Goal: Task Accomplishment & Management: Manage account settings

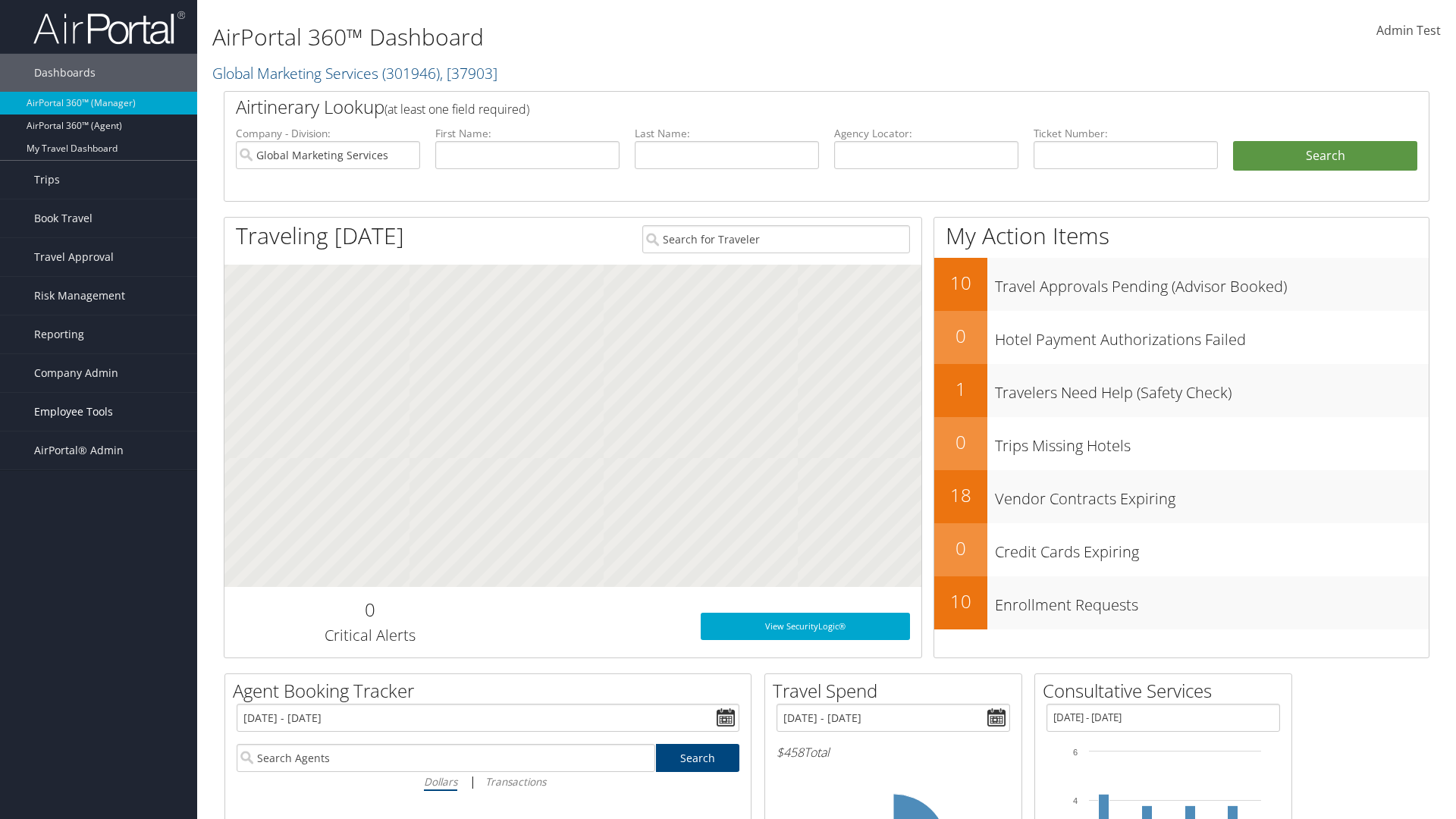
click at [99, 412] on span "Employee Tools" at bounding box center [74, 412] width 79 height 38
click at [99, 533] on link "AndavoVacations Admin" at bounding box center [99, 533] width 197 height 22
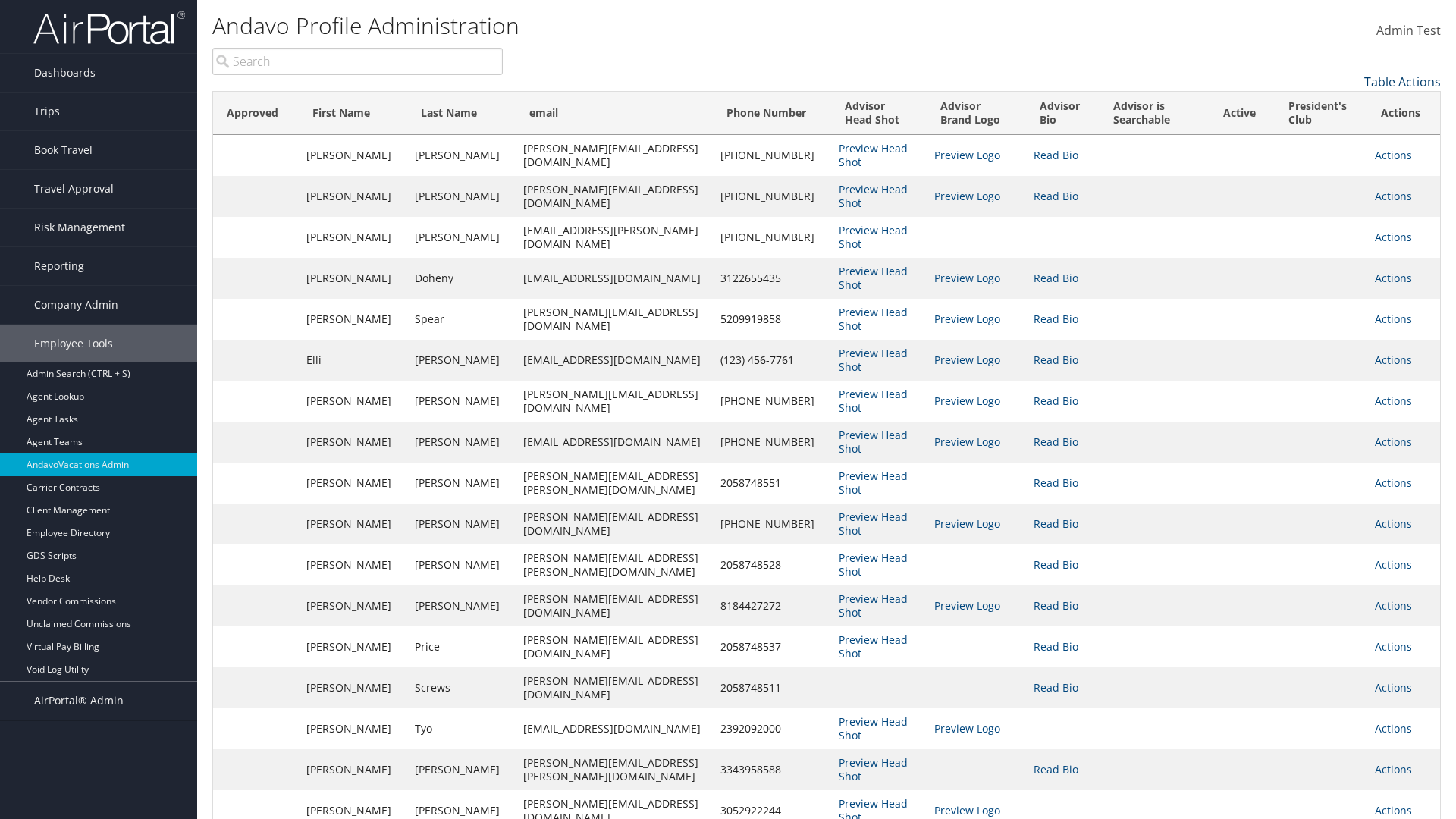
click at [1402, 82] on link "Table Actions" at bounding box center [1402, 82] width 77 height 17
click at [1340, 105] on link "Column Visibility" at bounding box center [1340, 105] width 200 height 26
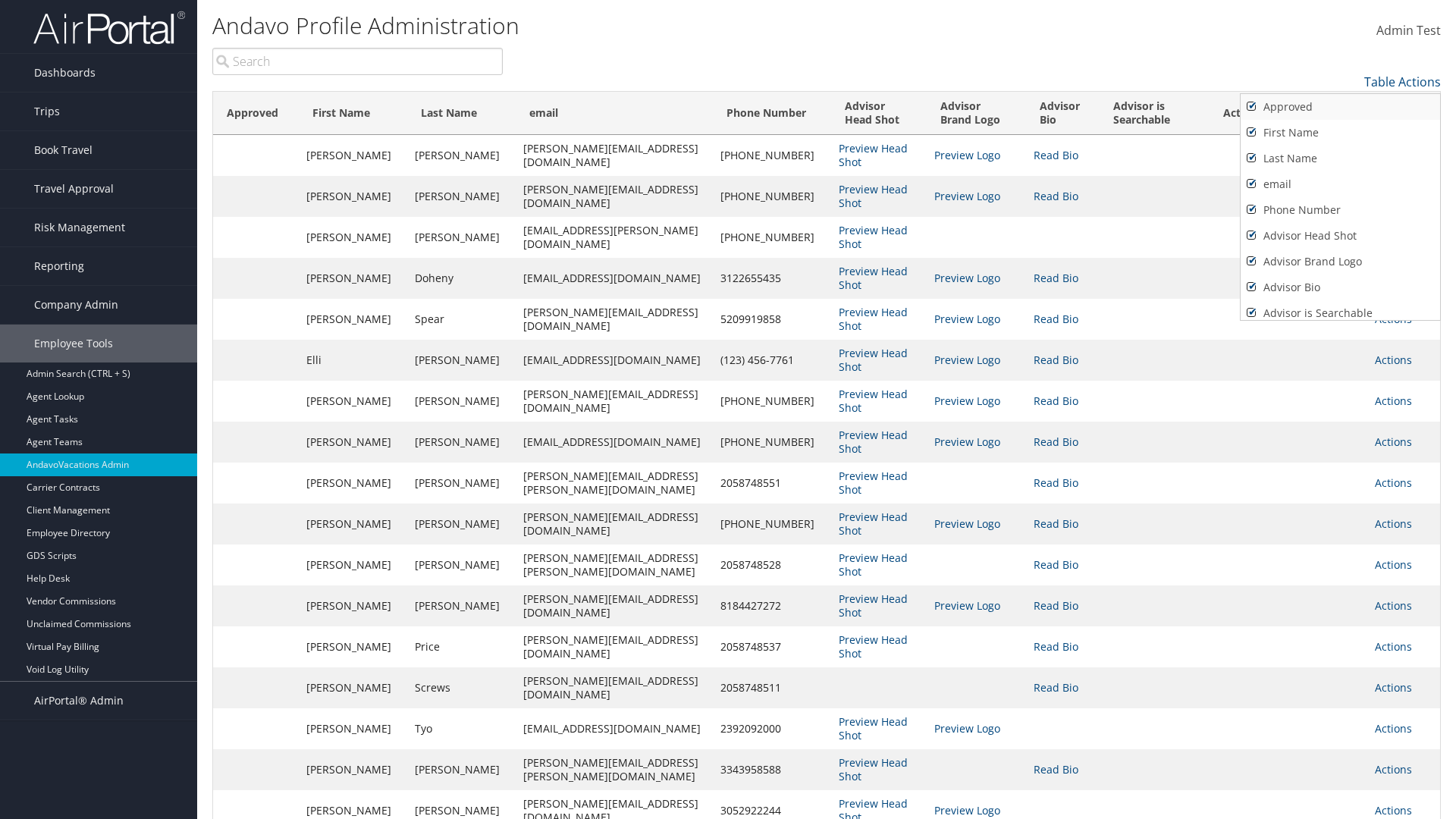
click at [1340, 107] on link "Approved" at bounding box center [1340, 107] width 200 height 26
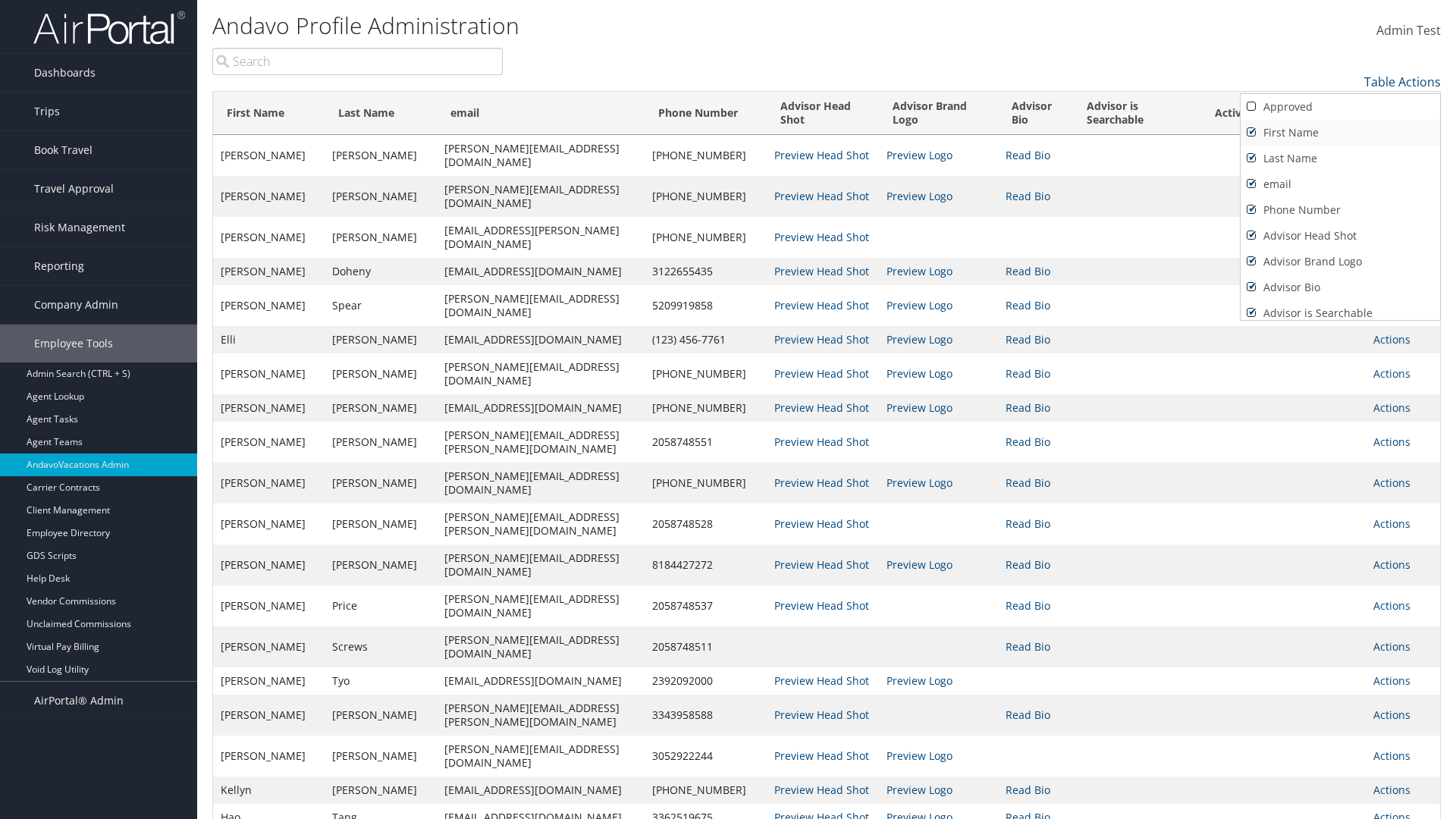
click at [1340, 133] on link "First Name" at bounding box center [1340, 132] width 200 height 26
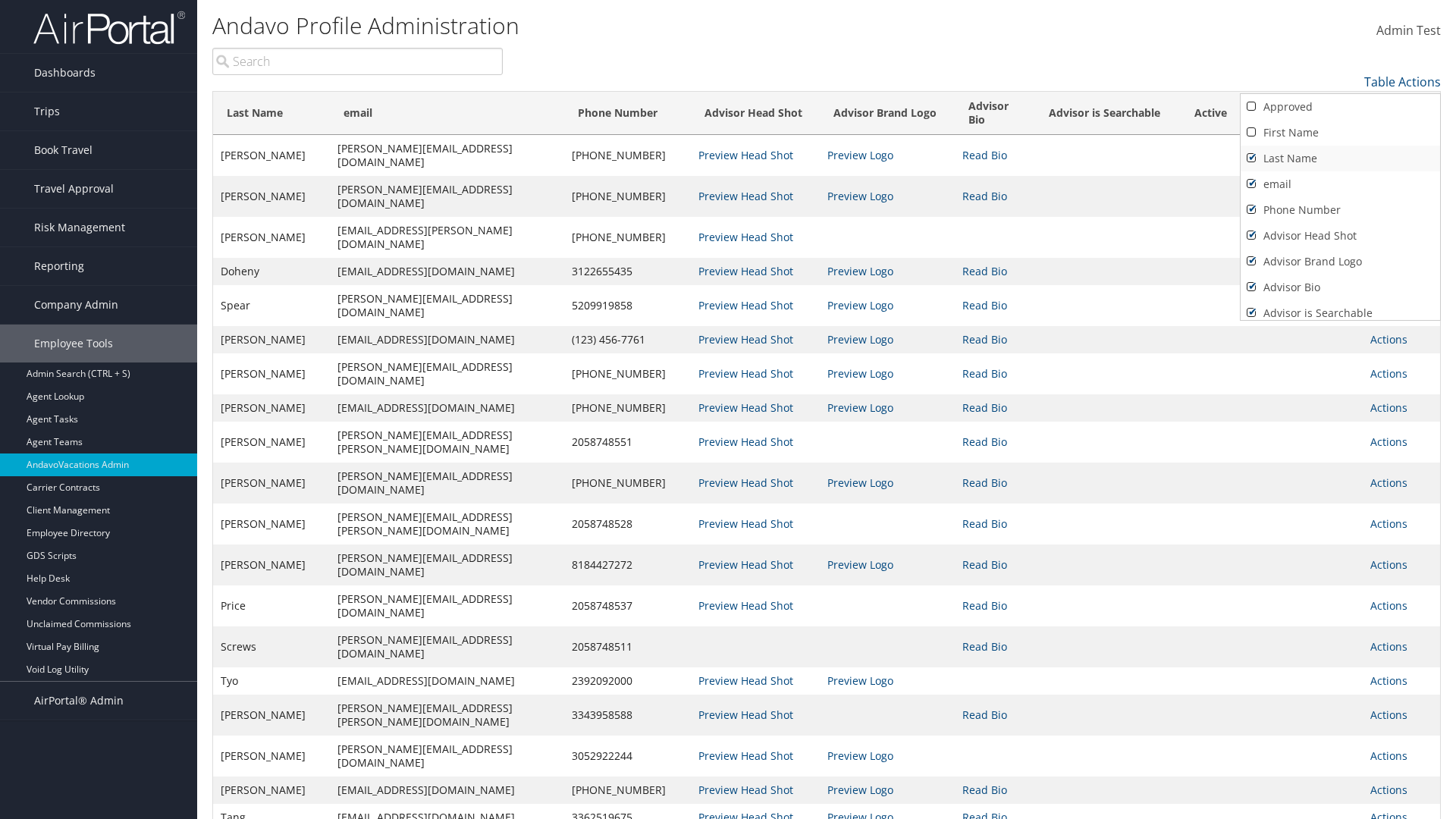
click at [1340, 159] on link "Last Name" at bounding box center [1340, 159] width 200 height 26
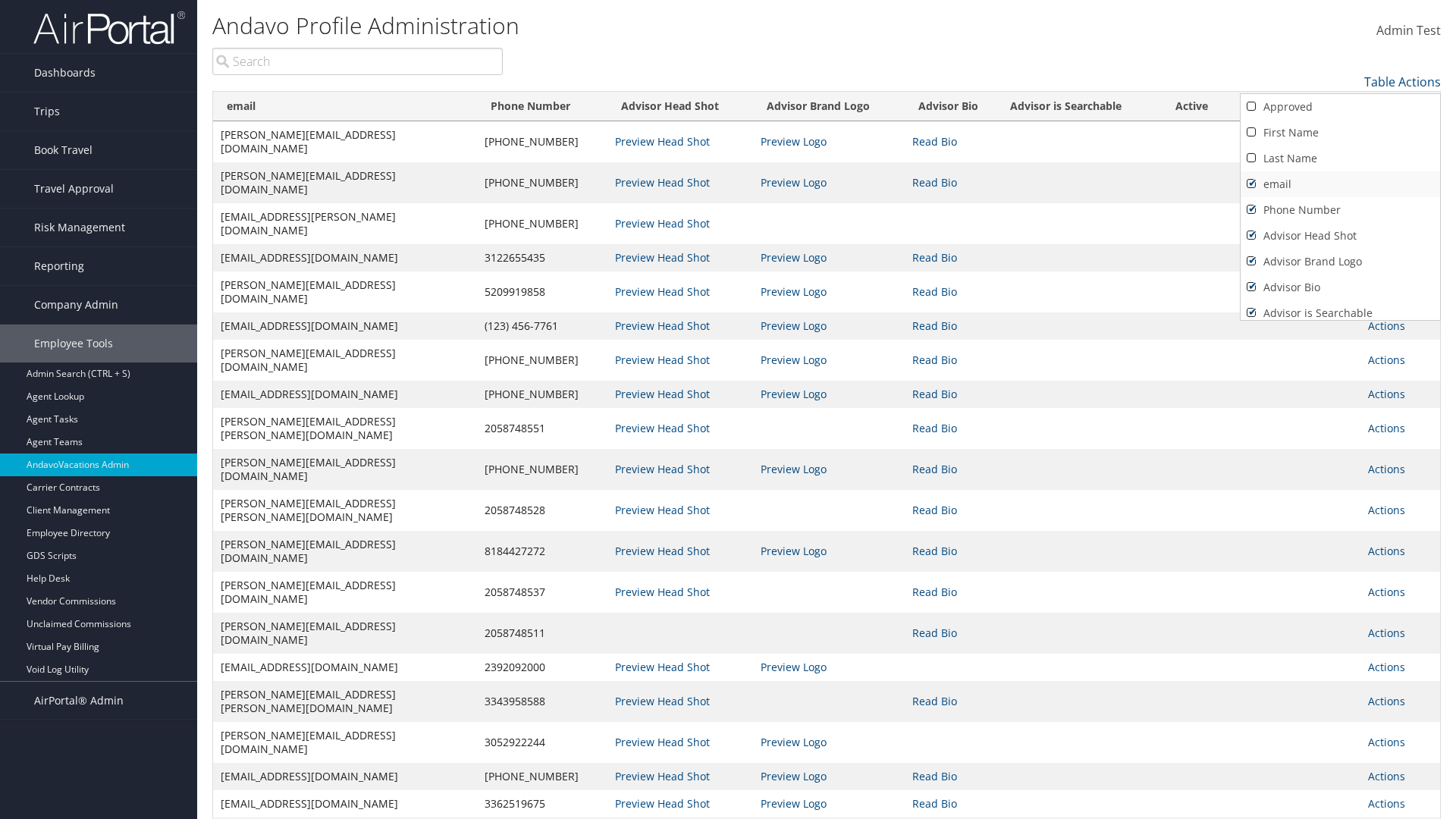
click at [1340, 184] on link "email" at bounding box center [1340, 184] width 200 height 26
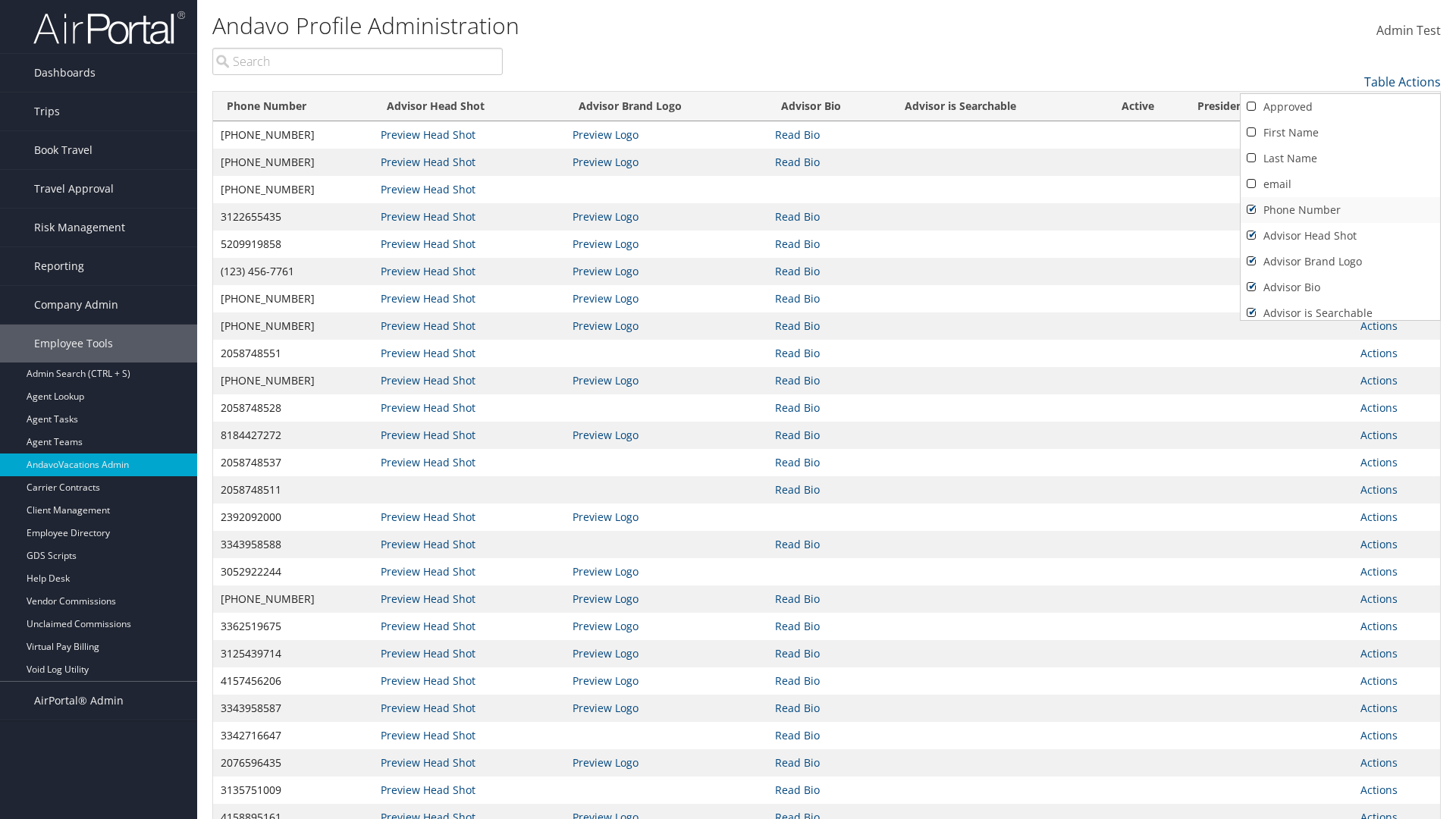
click at [1340, 210] on link "Phone Number" at bounding box center [1340, 210] width 200 height 26
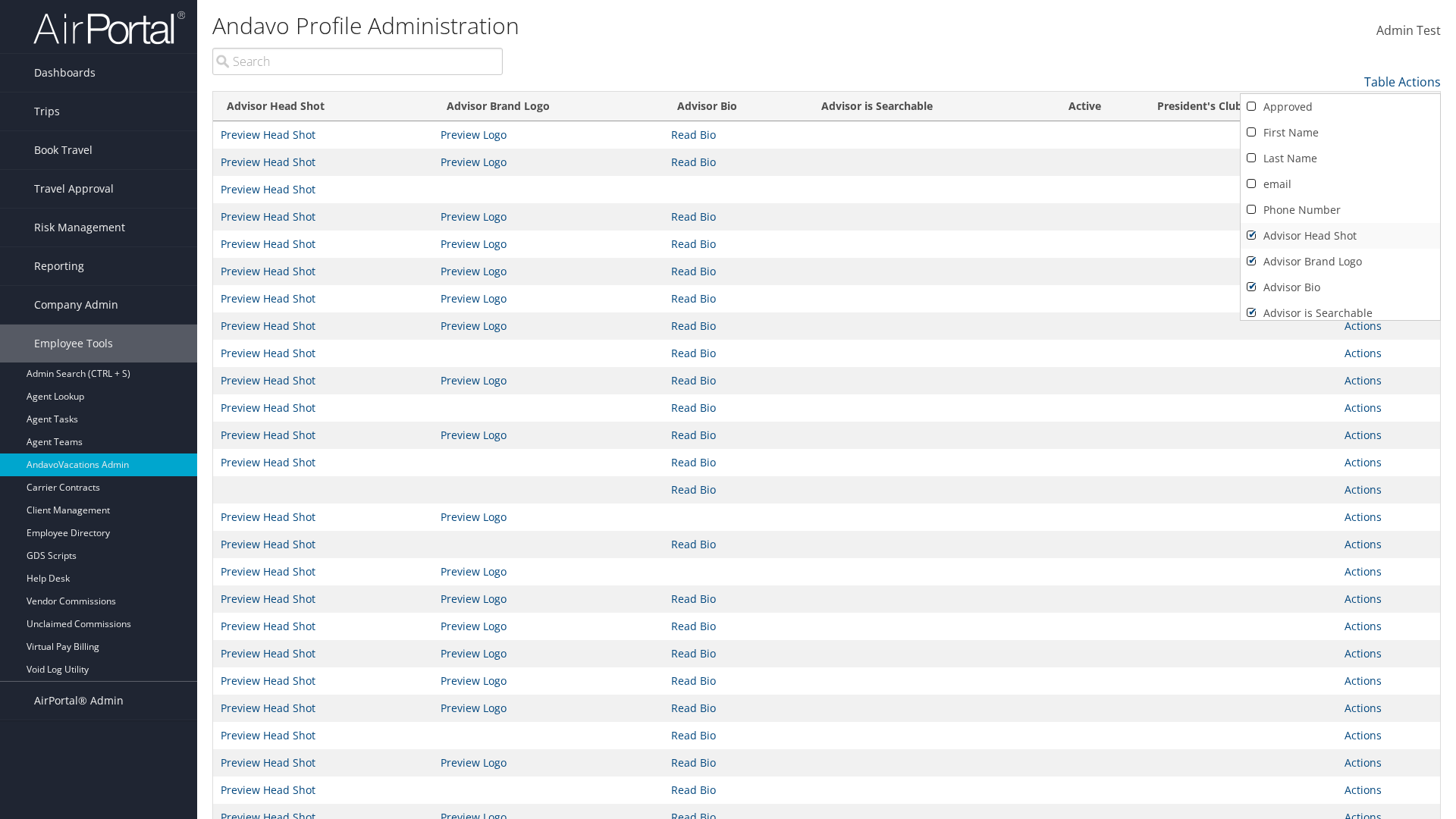
click at [1340, 236] on link "Advisor Head Shot" at bounding box center [1340, 236] width 200 height 26
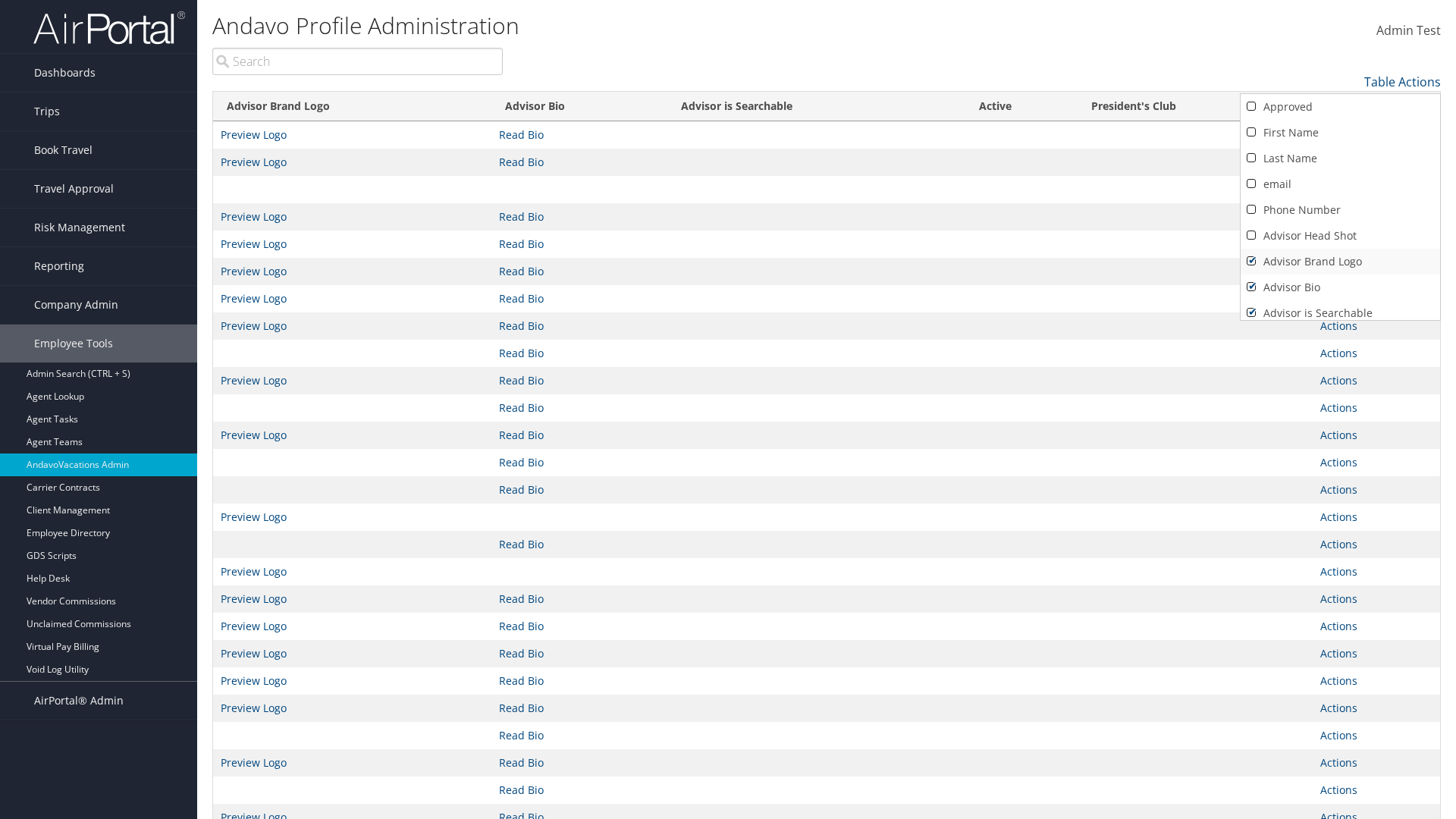
click at [1340, 262] on link "Advisor Brand Logo" at bounding box center [1340, 262] width 200 height 26
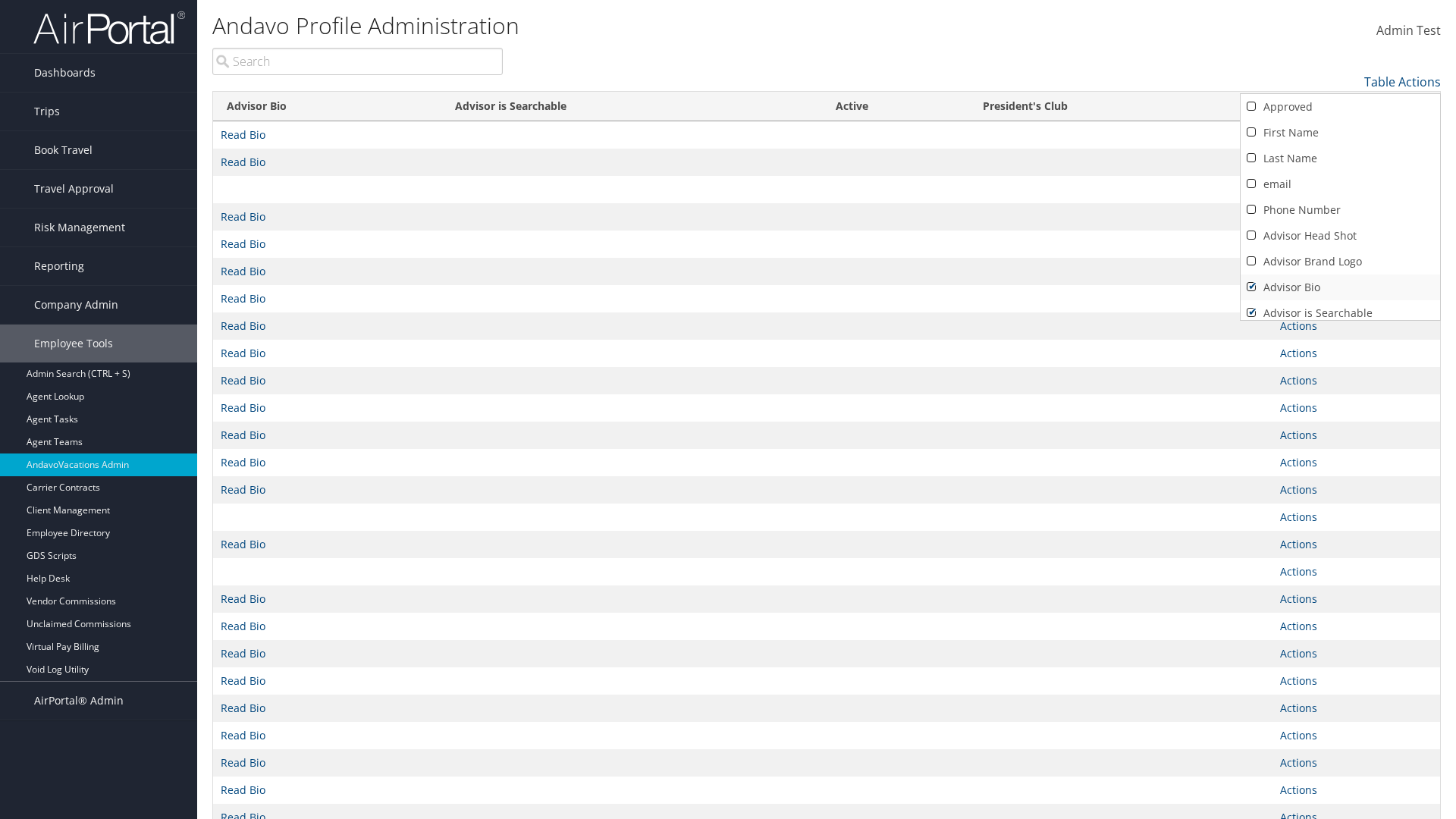
click at [1340, 287] on link "Advisor Bio" at bounding box center [1340, 287] width 200 height 26
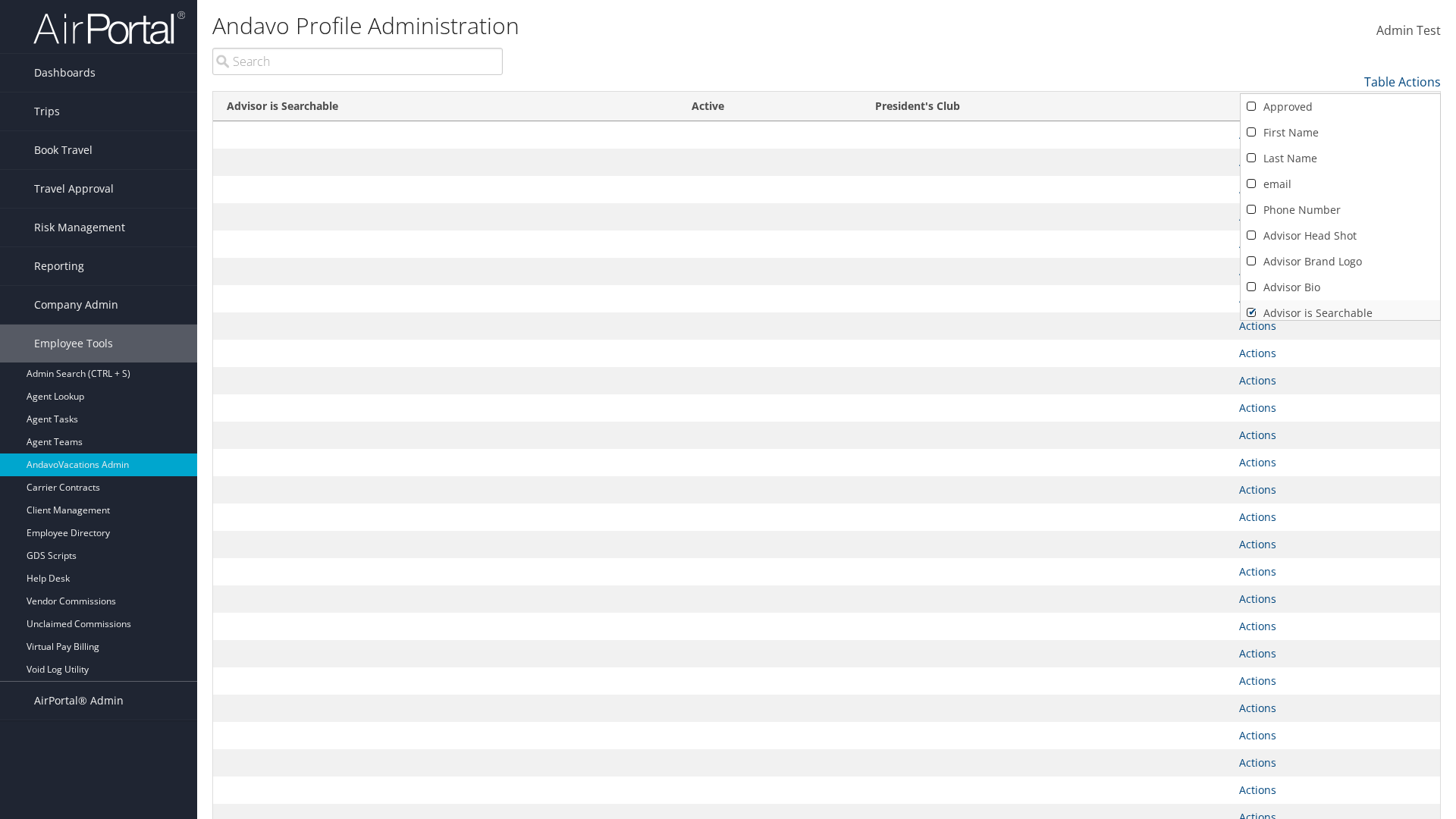
click at [1340, 307] on link "Advisor is Searchable" at bounding box center [1340, 314] width 200 height 26
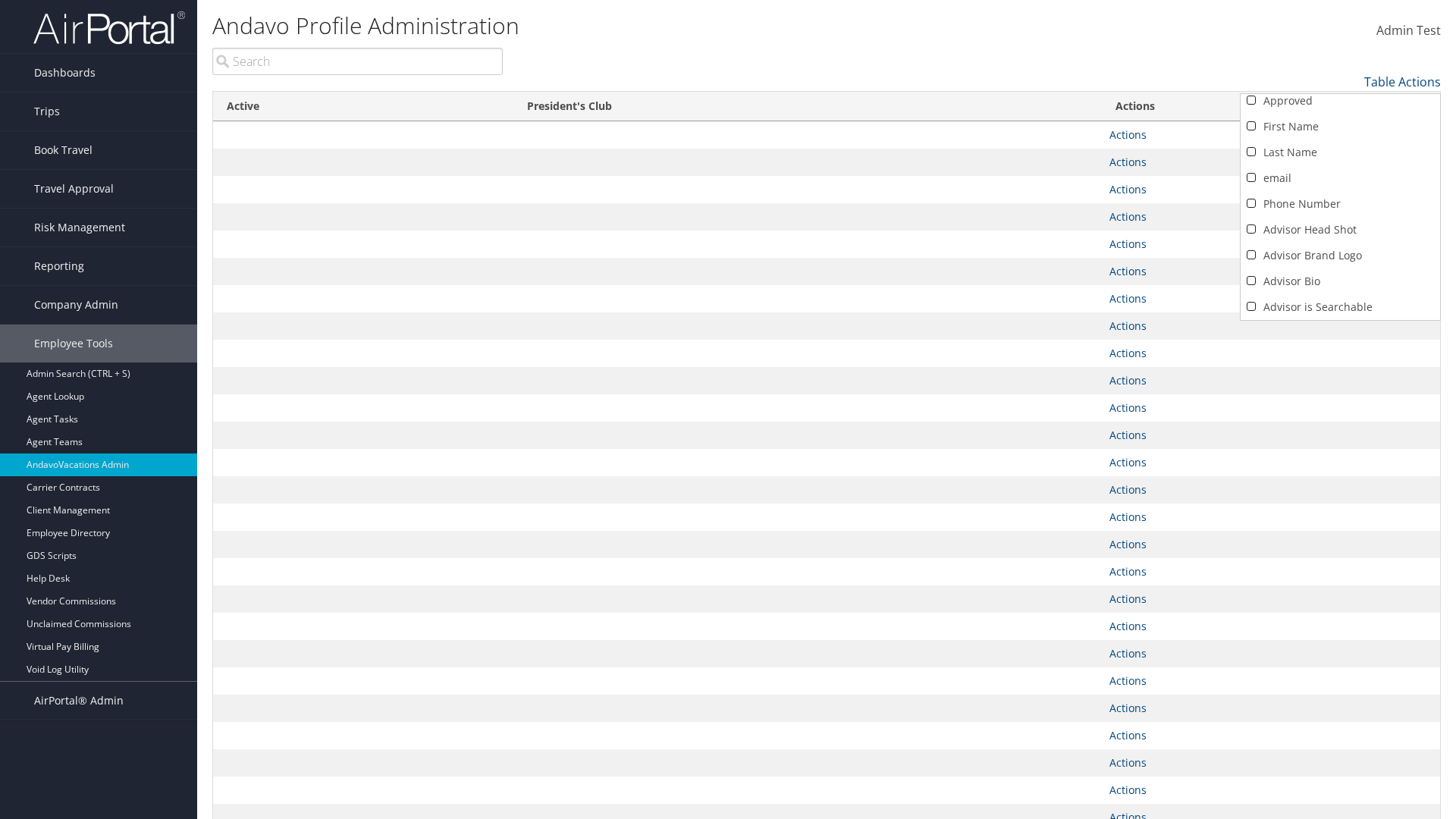
click at [1340, 320] on link "Active" at bounding box center [1340, 333] width 200 height 26
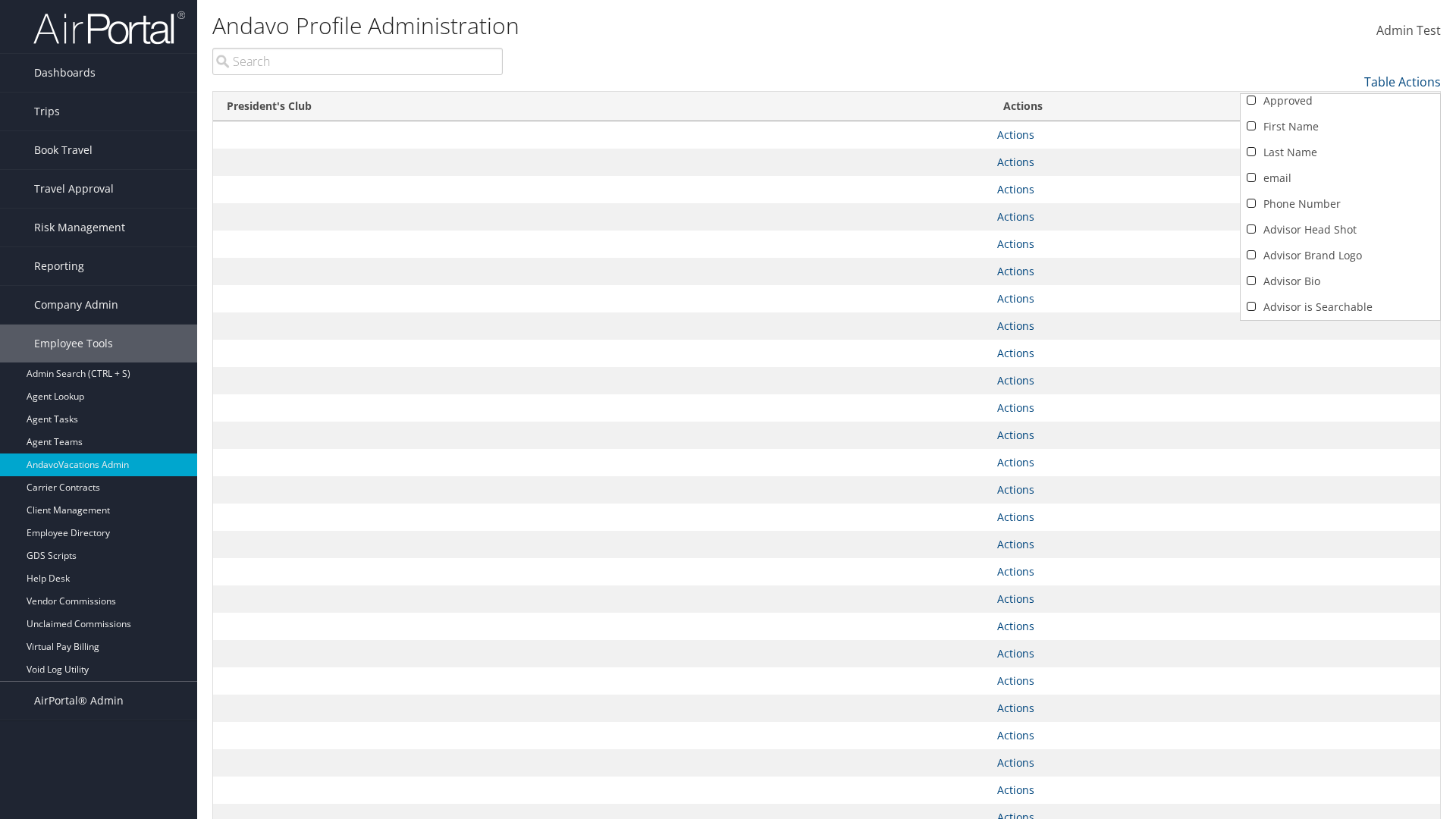
scroll to position [58, 0]
click at [1340, 307] on link "President's Club" at bounding box center [1340, 307] width 200 height 26
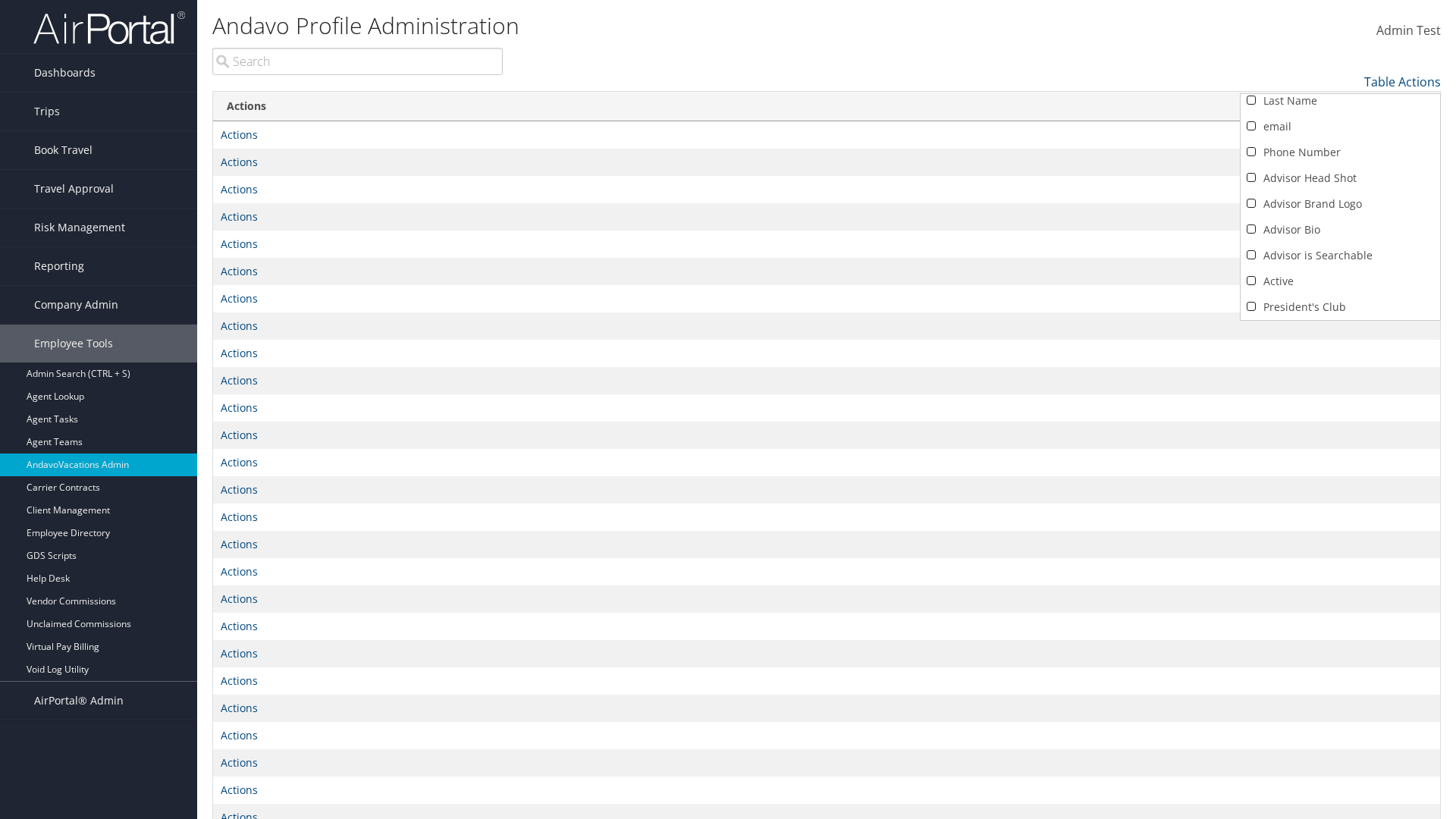
click at [728, 410] on div at bounding box center [728, 409] width 1456 height 819
click at [1402, 82] on link "Table Actions" at bounding box center [1402, 82] width 77 height 17
click at [1340, 105] on link "Column Visibility" at bounding box center [1340, 105] width 200 height 26
click at [1340, 107] on link "Approved" at bounding box center [1340, 107] width 200 height 26
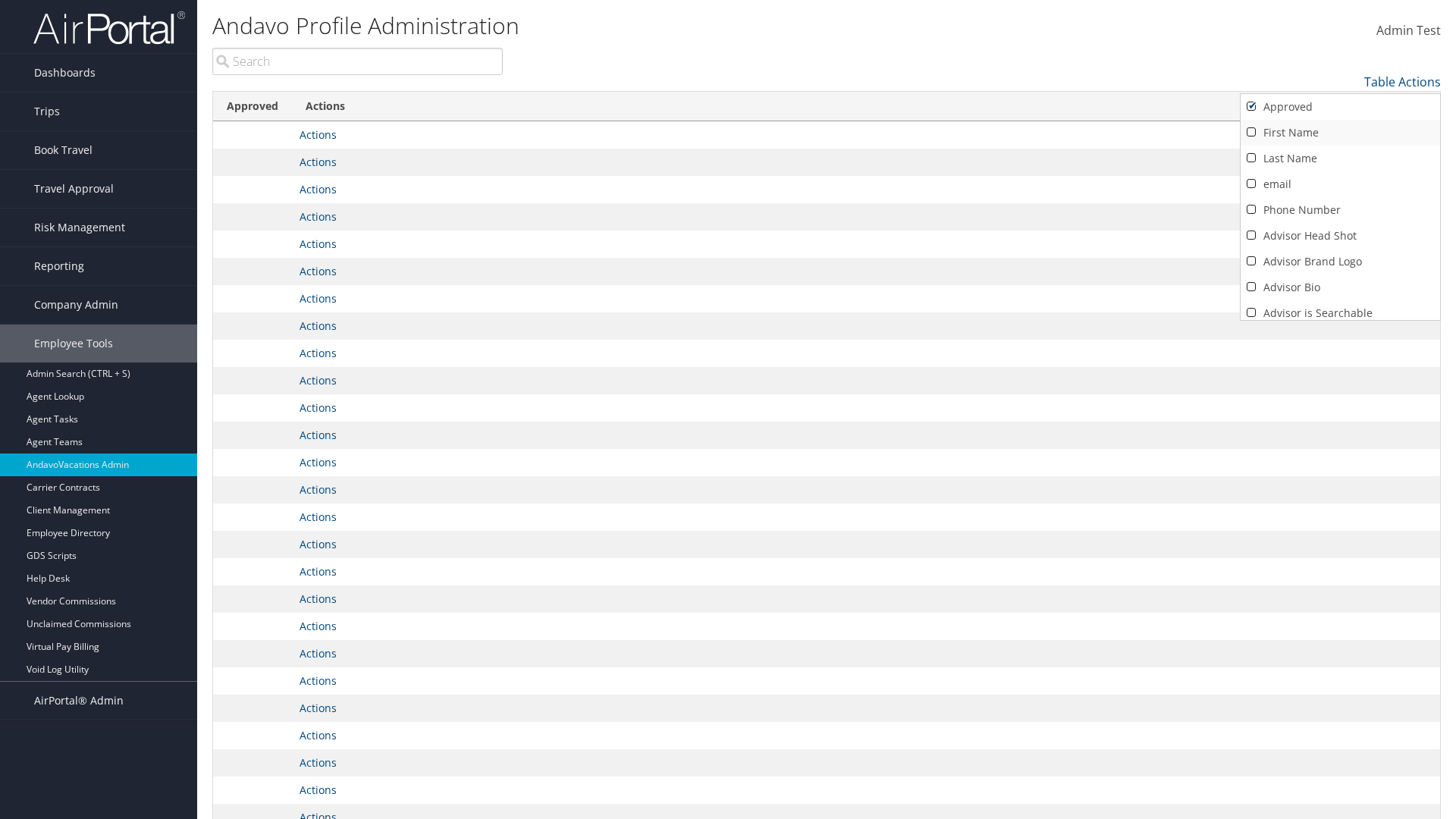
click at [1340, 133] on link "First Name" at bounding box center [1340, 132] width 200 height 26
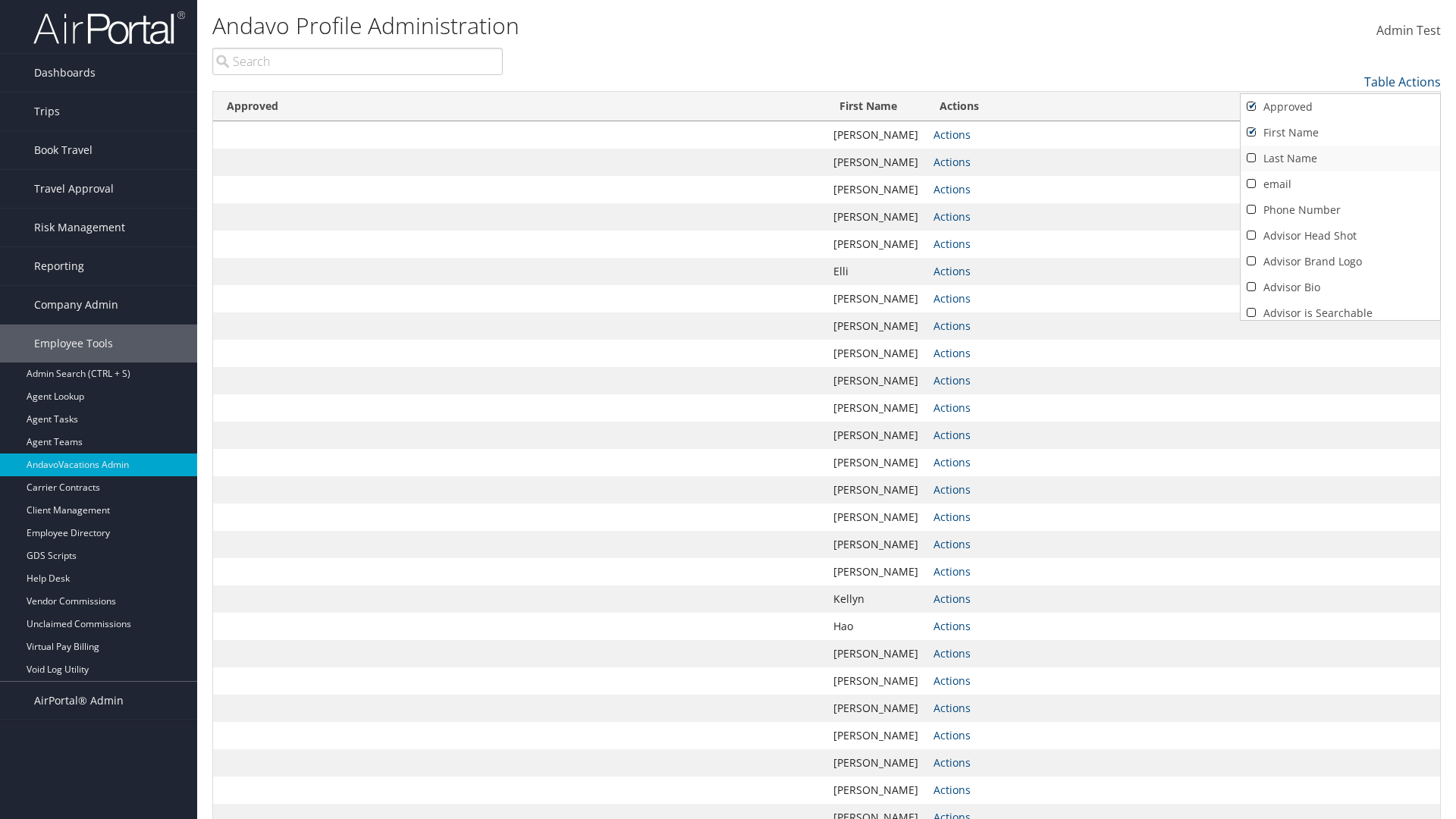
click at [1340, 159] on link "Last Name" at bounding box center [1340, 159] width 200 height 26
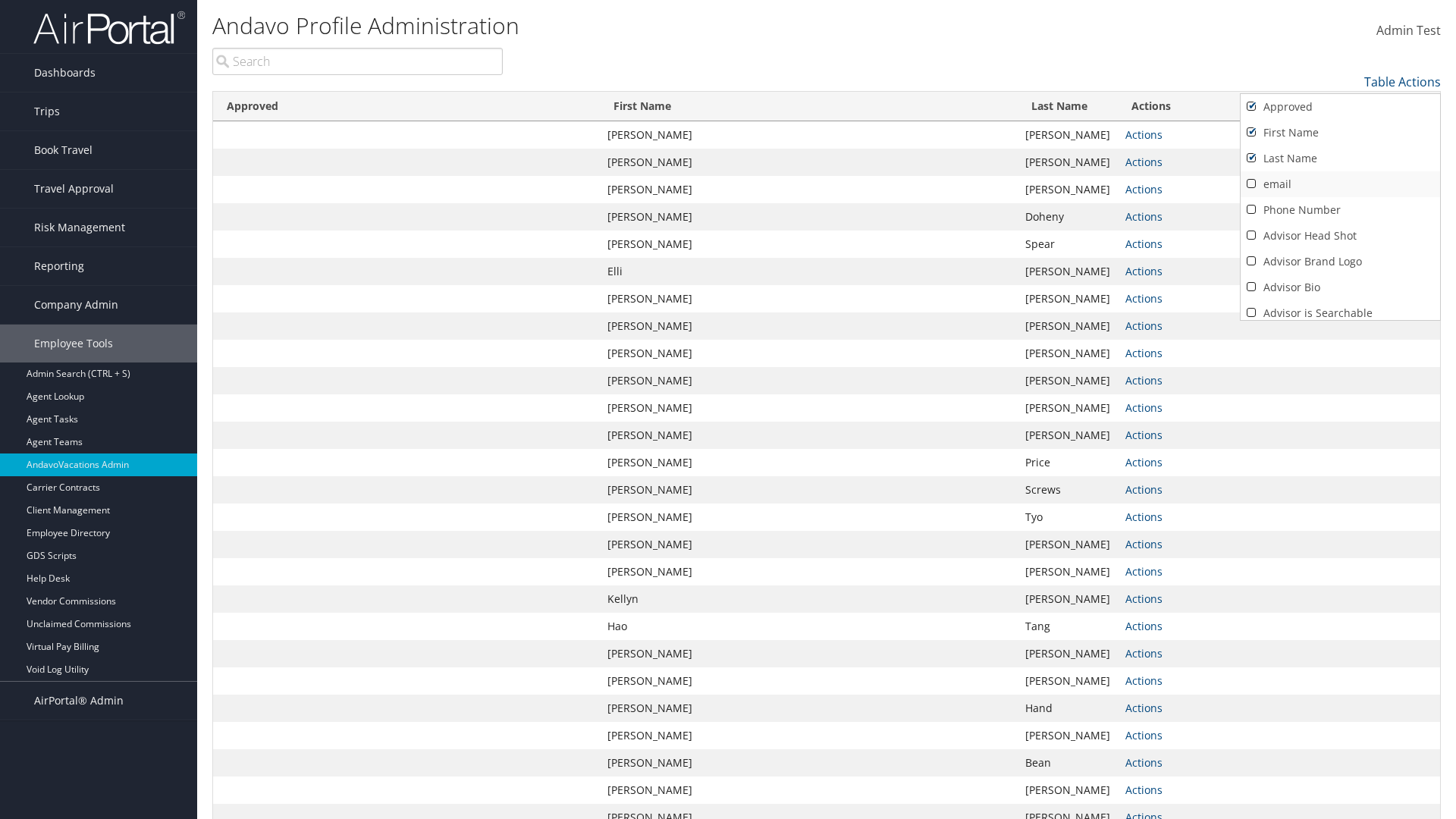
click at [1340, 184] on link "email" at bounding box center [1340, 184] width 200 height 26
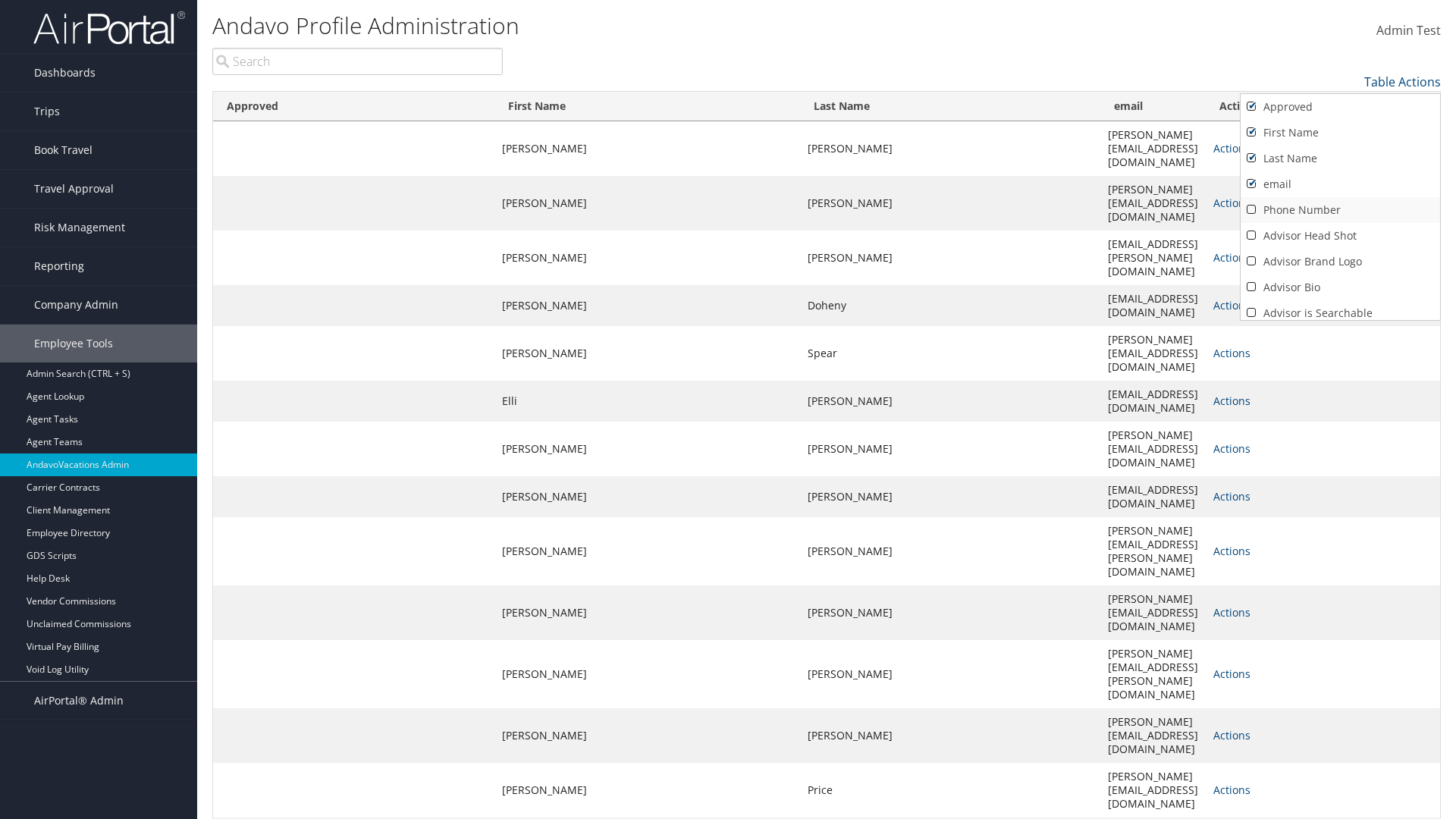
click at [1340, 210] on link "Phone Number" at bounding box center [1340, 210] width 200 height 26
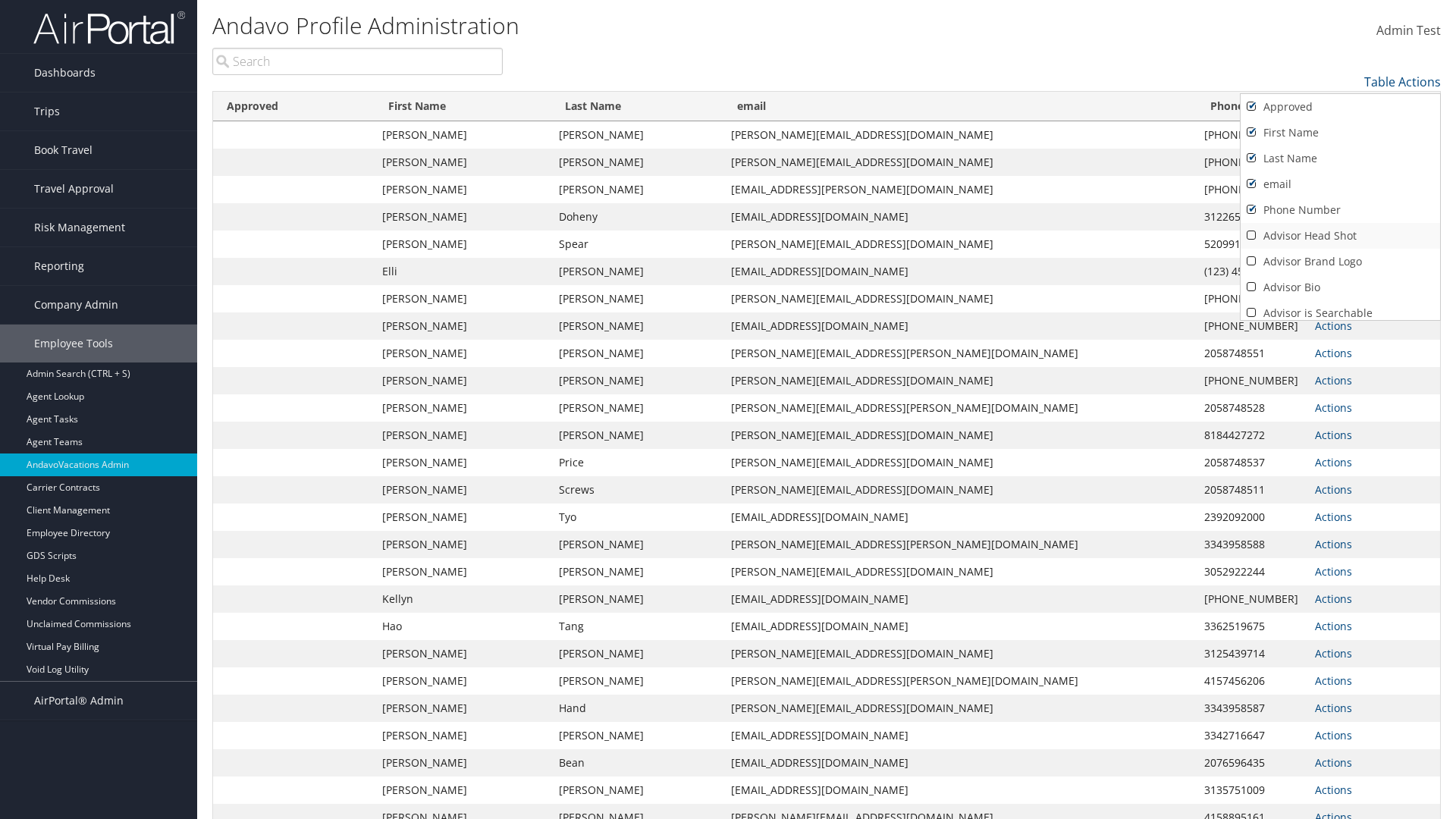
click at [1340, 236] on link "Advisor Head Shot" at bounding box center [1340, 236] width 200 height 26
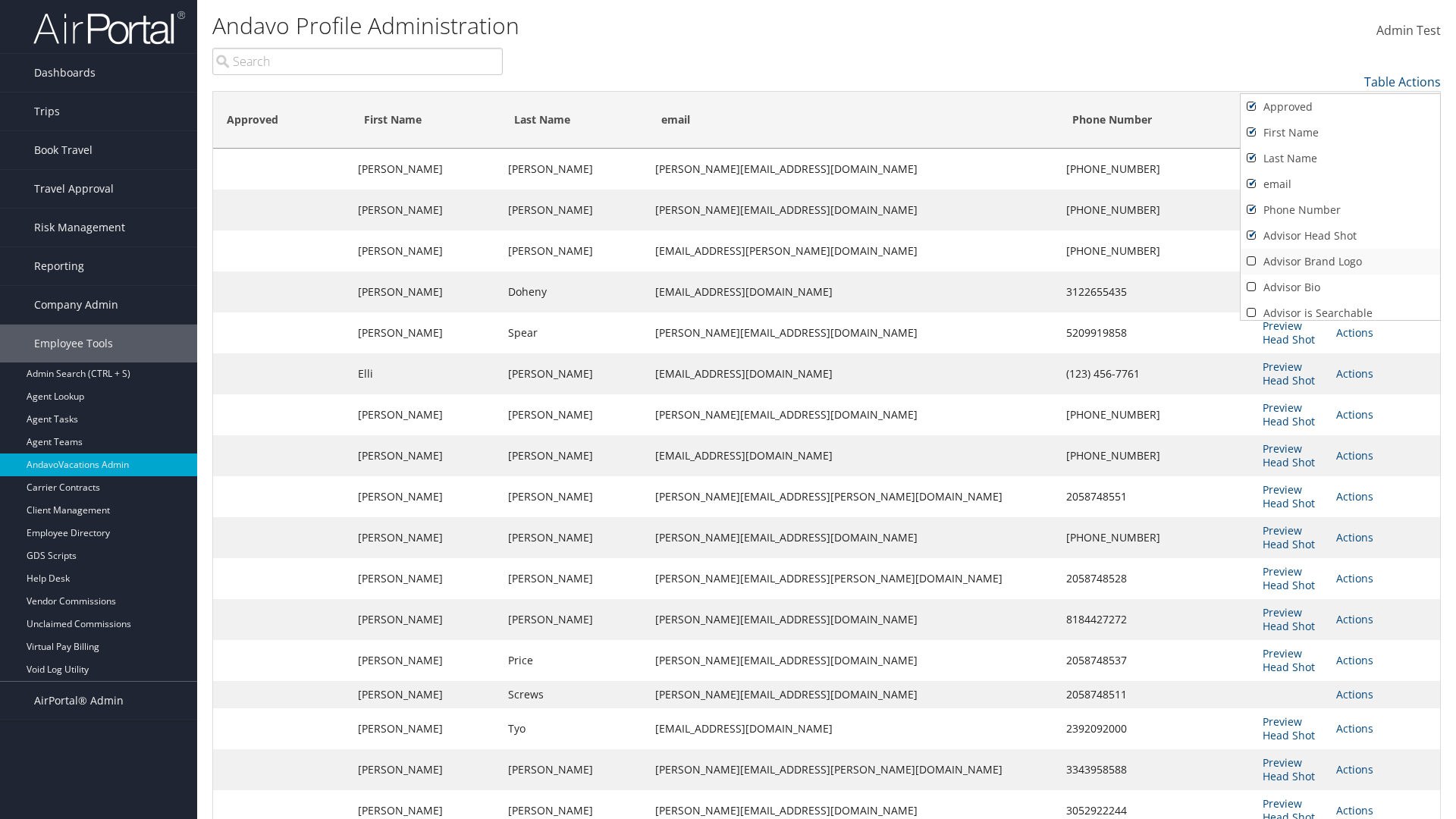
click at [1340, 262] on link "Advisor Brand Logo" at bounding box center [1340, 262] width 200 height 26
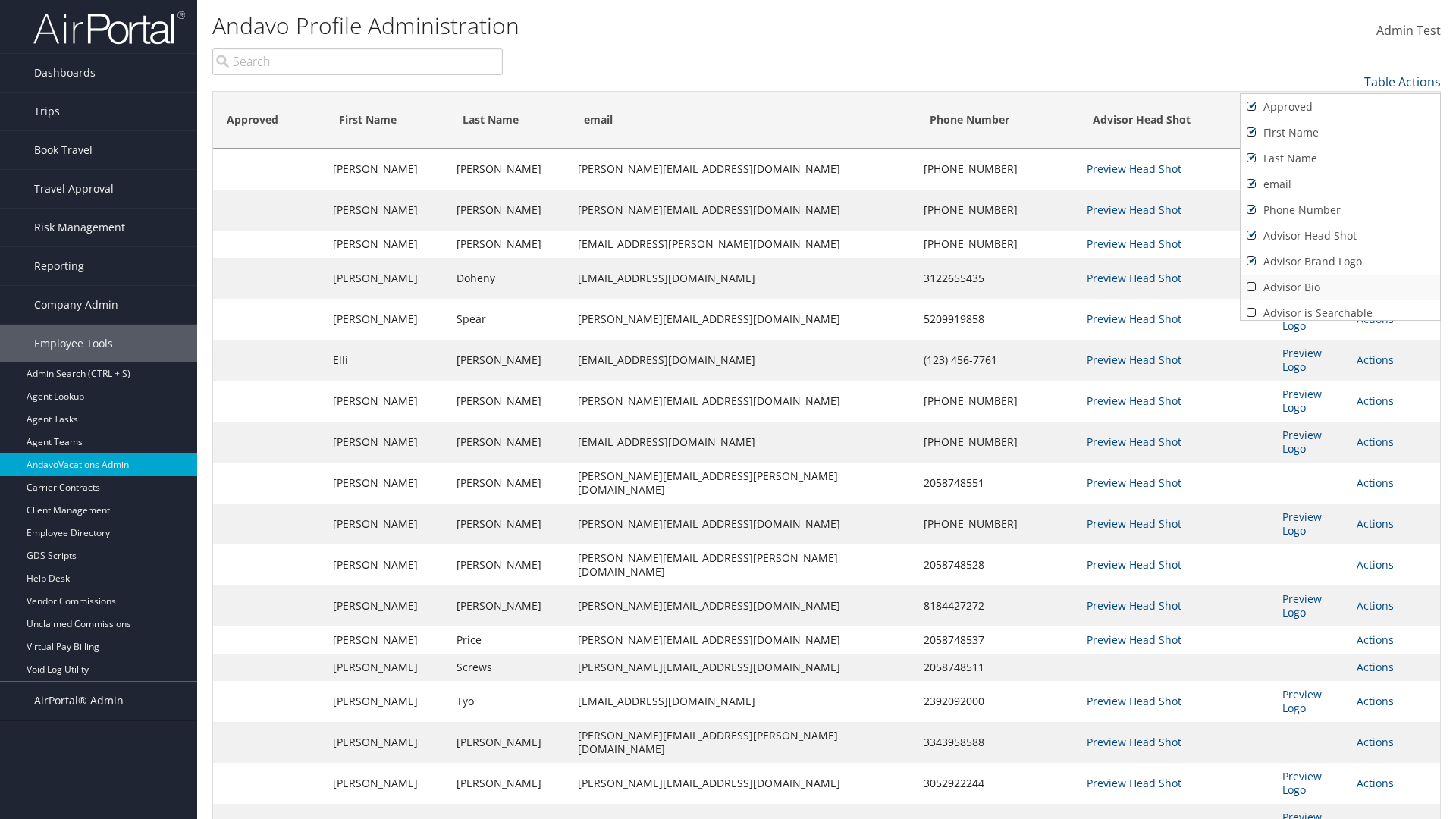
click at [1340, 287] on link "Advisor Bio" at bounding box center [1340, 287] width 200 height 26
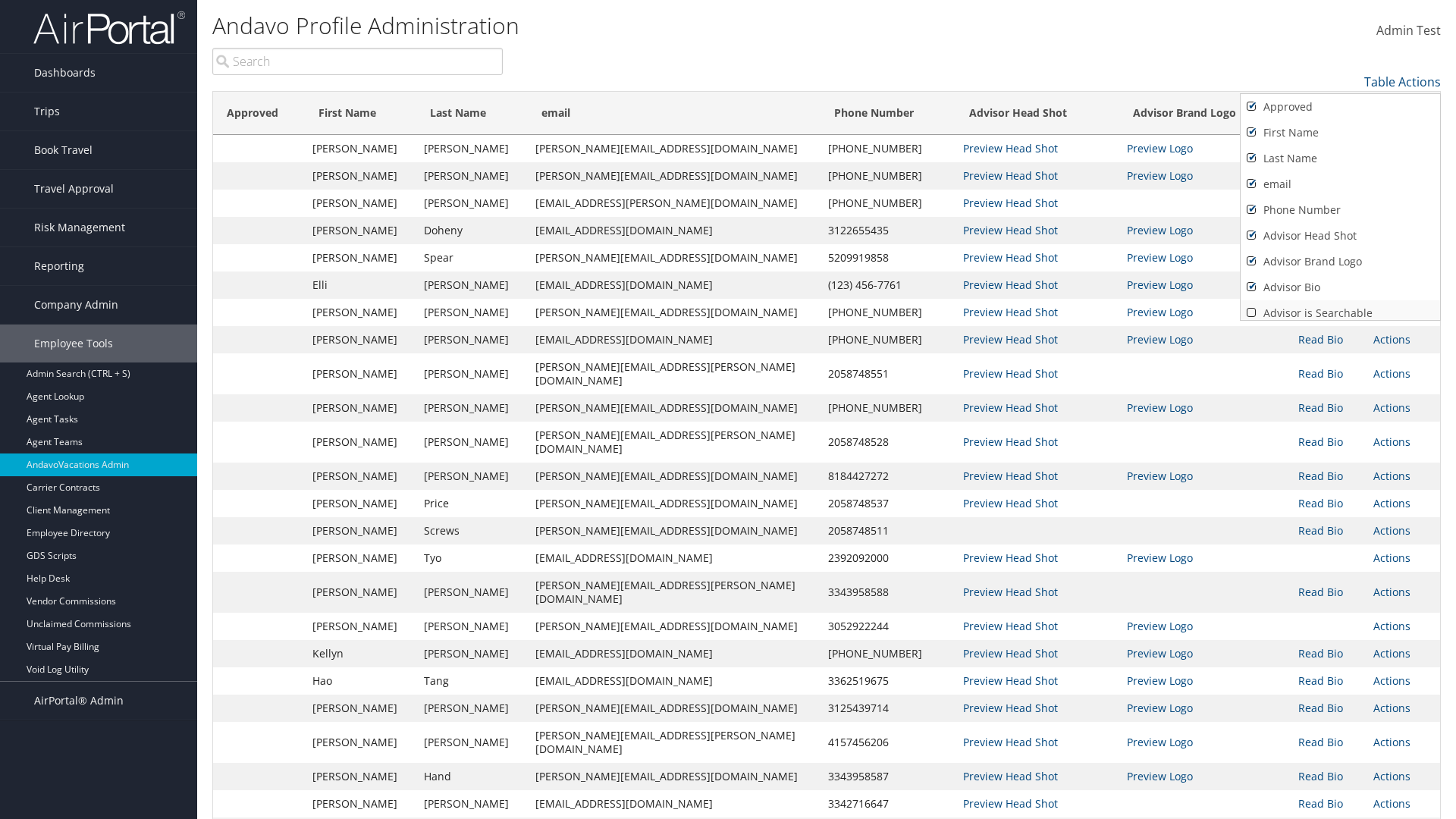
click at [1340, 307] on link "Advisor is Searchable" at bounding box center [1340, 314] width 200 height 26
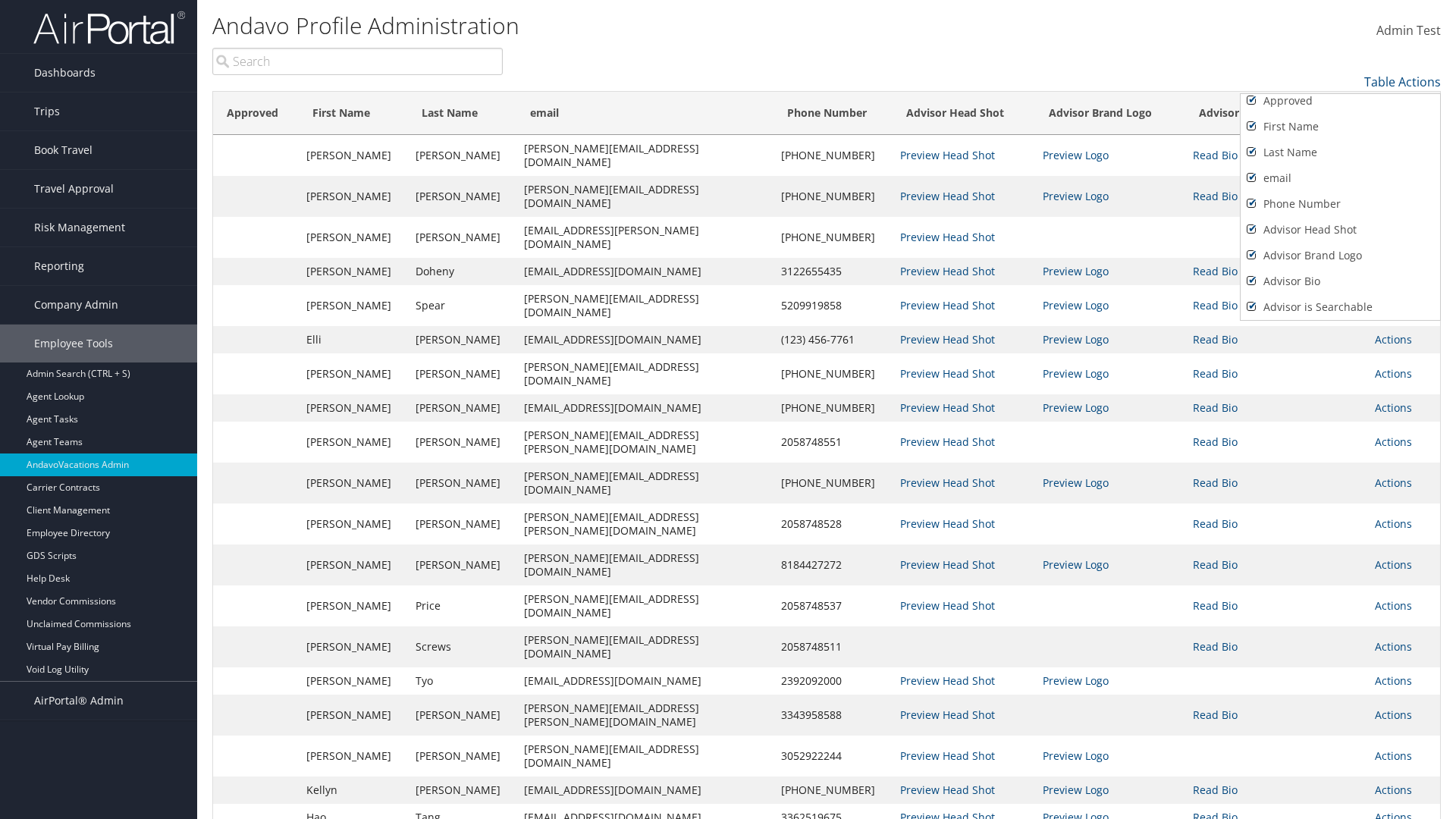
click at [1340, 320] on link "Active" at bounding box center [1340, 333] width 200 height 26
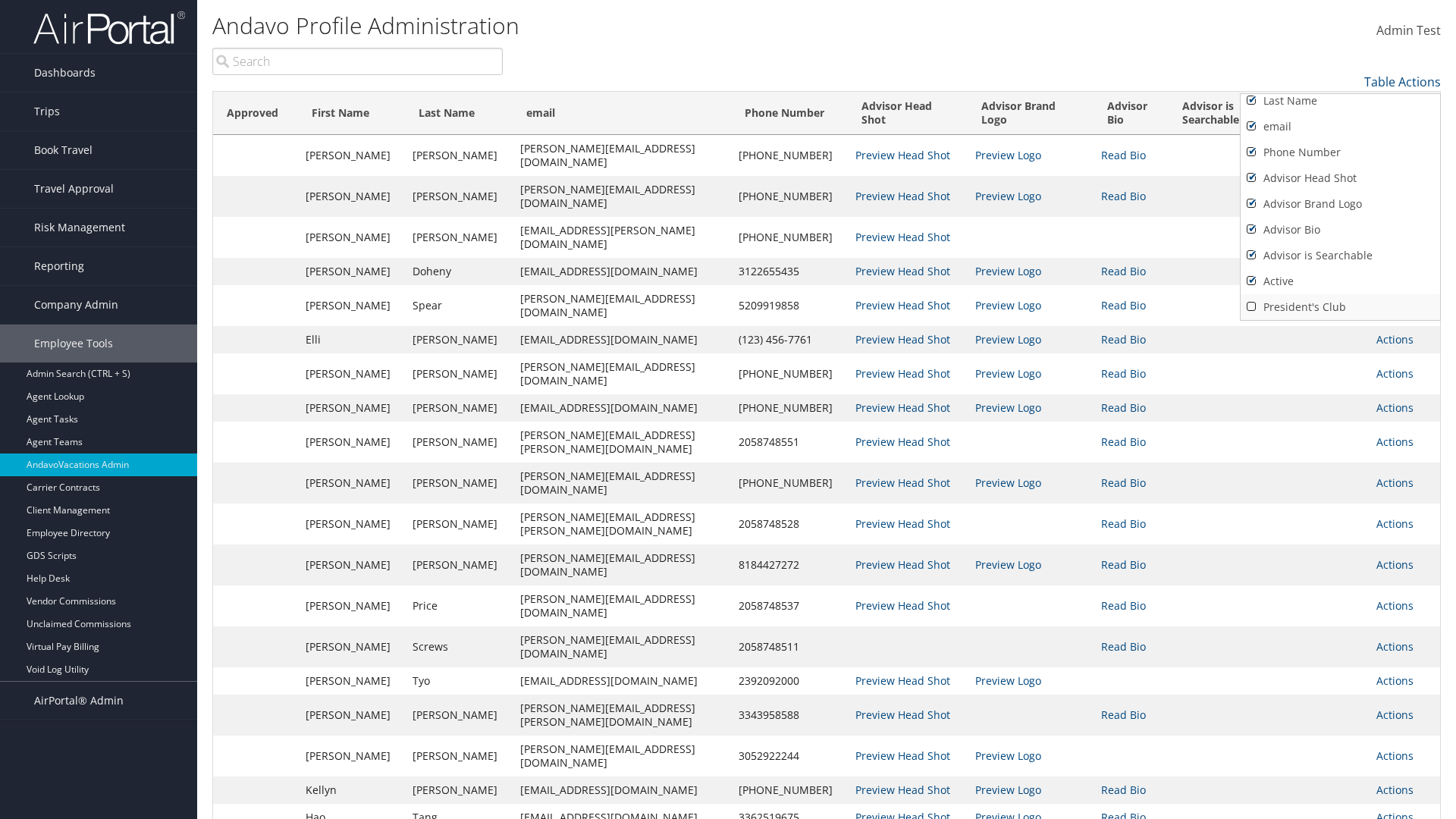
click at [1340, 307] on link "President's Club" at bounding box center [1340, 307] width 200 height 26
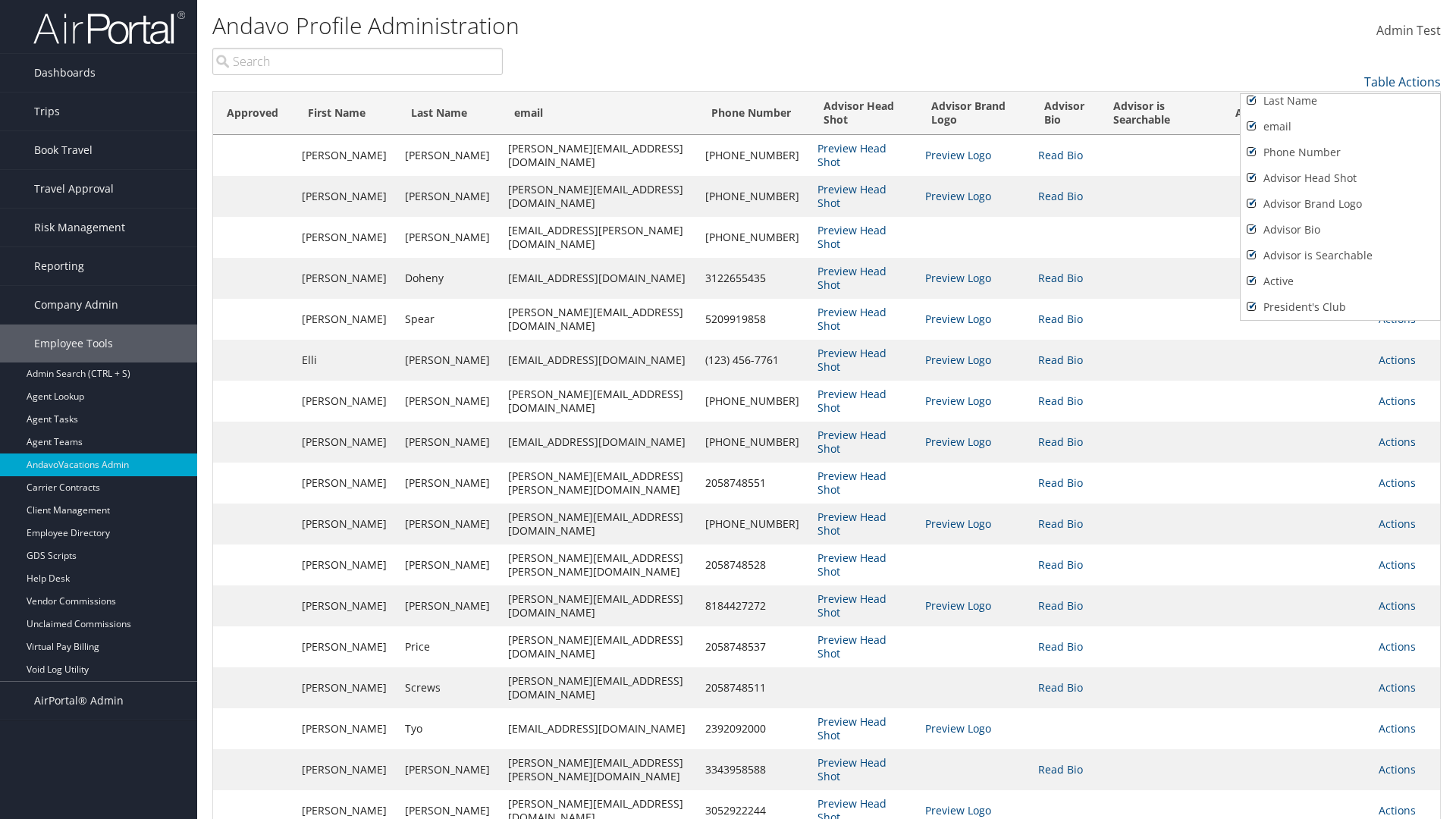
click at [728, 410] on div at bounding box center [728, 409] width 1456 height 819
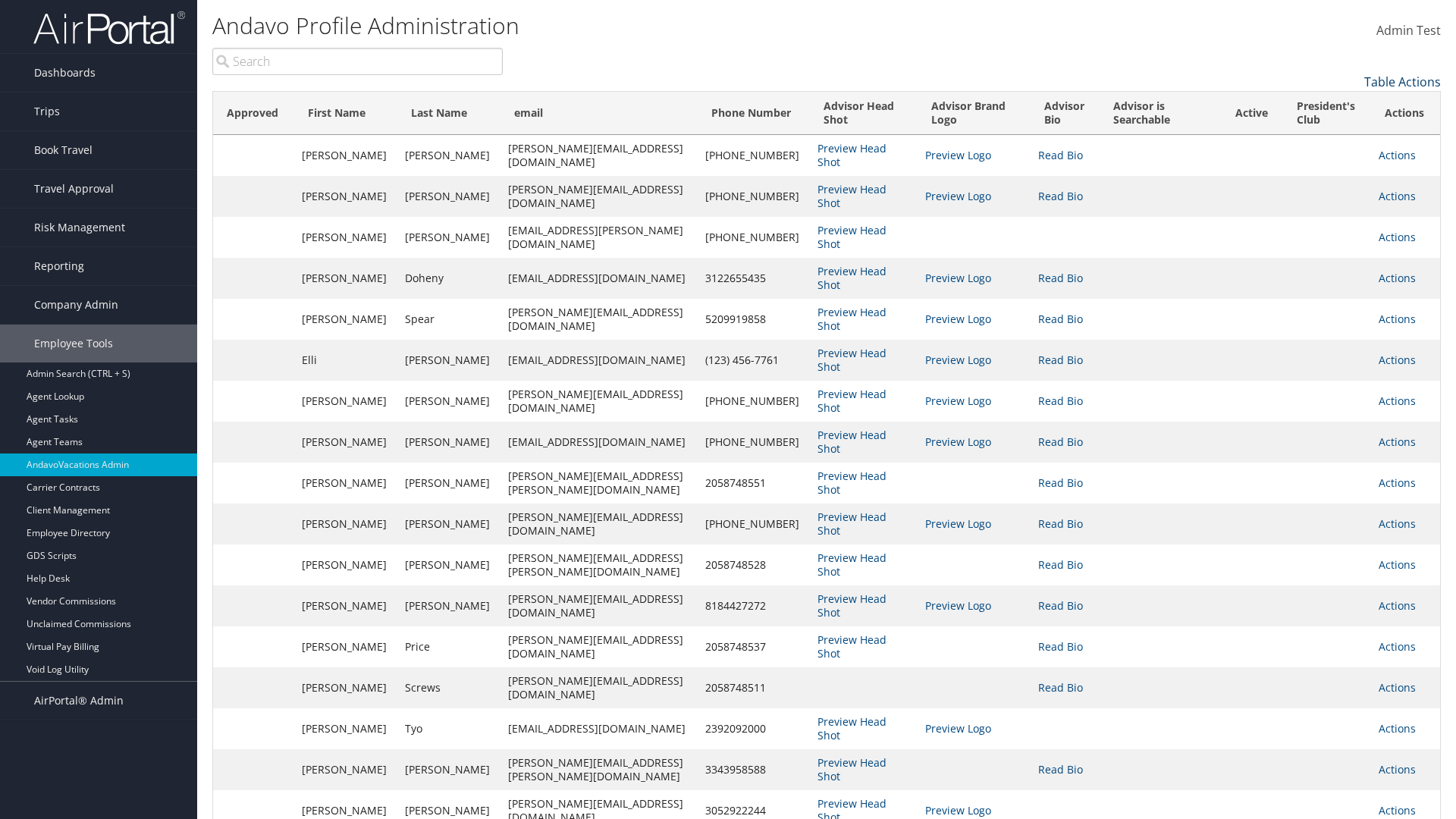
click at [1402, 82] on link "Table Actions" at bounding box center [1402, 82] width 77 height 17
click at [1340, 132] on link "Page Length" at bounding box center [1340, 132] width 200 height 26
click at [1340, 184] on link "100" at bounding box center [1340, 184] width 200 height 26
click at [1402, 82] on link "Table Actions" at bounding box center [1402, 82] width 77 height 17
click at [1340, 132] on link "Page Length" at bounding box center [1340, 132] width 200 height 26
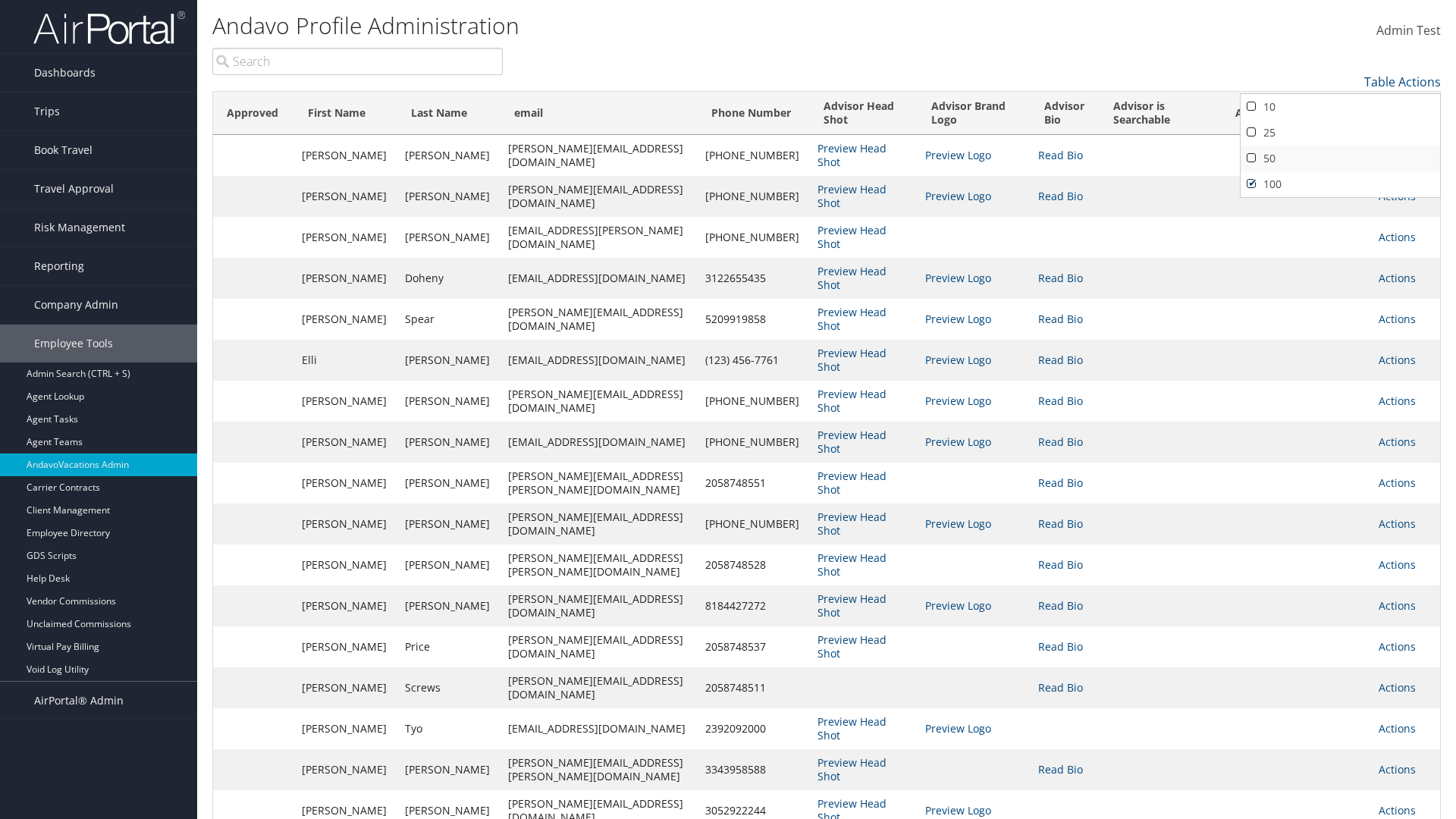
click at [1340, 159] on link "50" at bounding box center [1340, 159] width 200 height 26
click at [1402, 82] on link "Table Actions" at bounding box center [1402, 82] width 77 height 17
click at [1340, 132] on link "Page Length" at bounding box center [1340, 132] width 200 height 26
click at [1340, 107] on link "10" at bounding box center [1340, 107] width 200 height 26
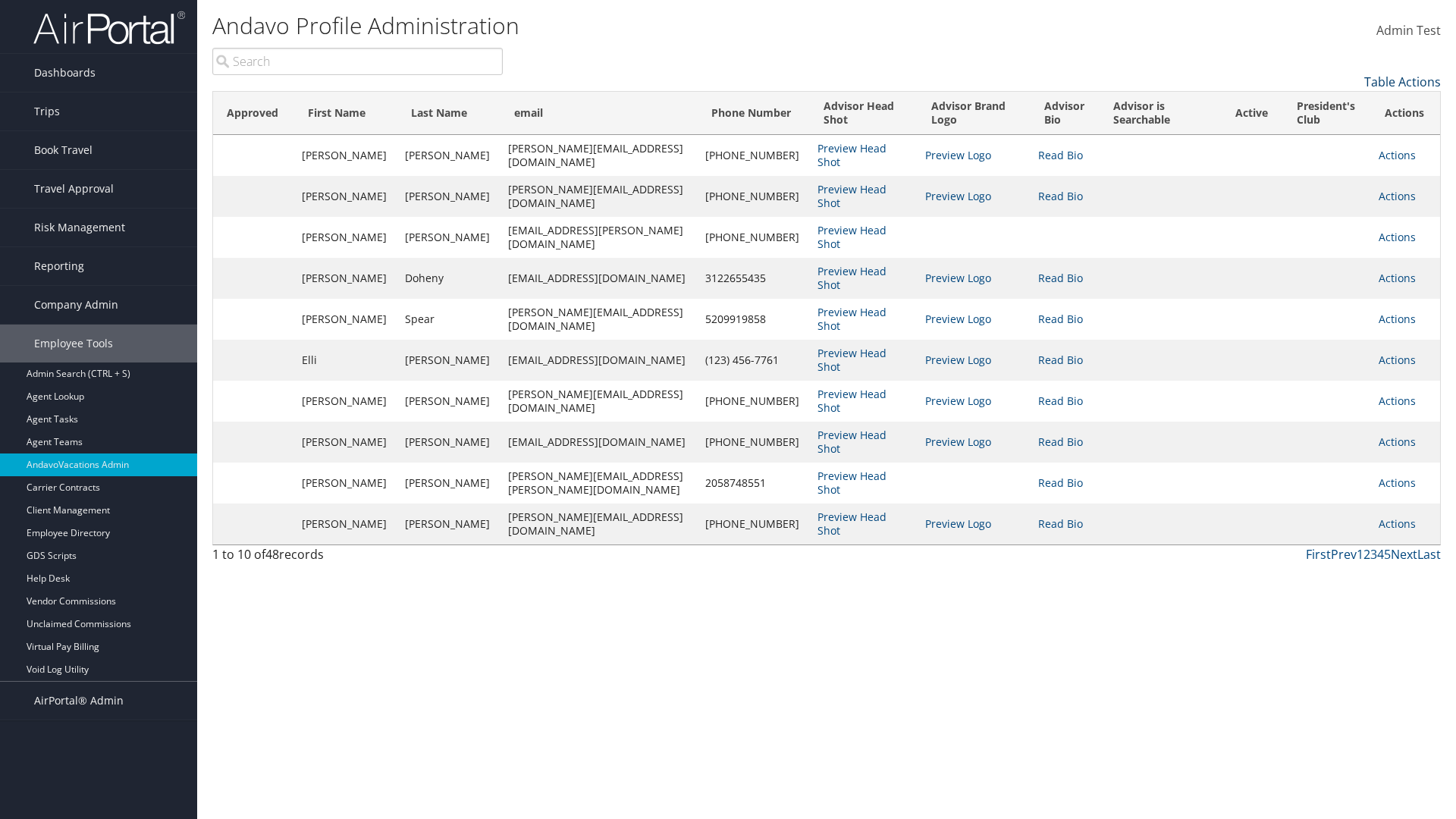
click at [1402, 82] on link "Table Actions" at bounding box center [1402, 82] width 77 height 17
click at [1340, 132] on link "Page Length" at bounding box center [1340, 132] width 200 height 26
click at [1340, 133] on link "25" at bounding box center [1340, 132] width 200 height 26
